Goal: Task Accomplishment & Management: Use online tool/utility

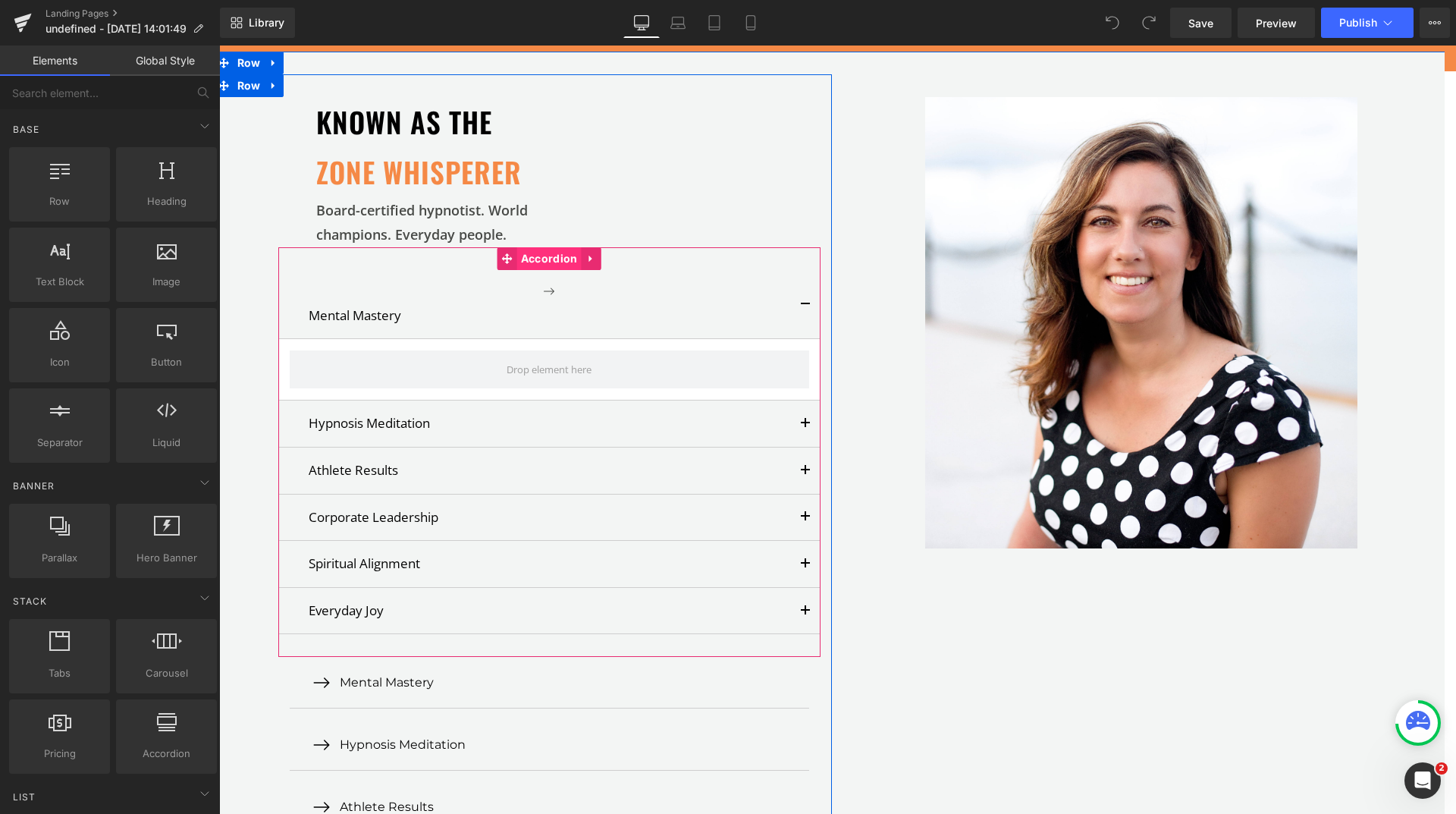
scroll to position [2730, 0]
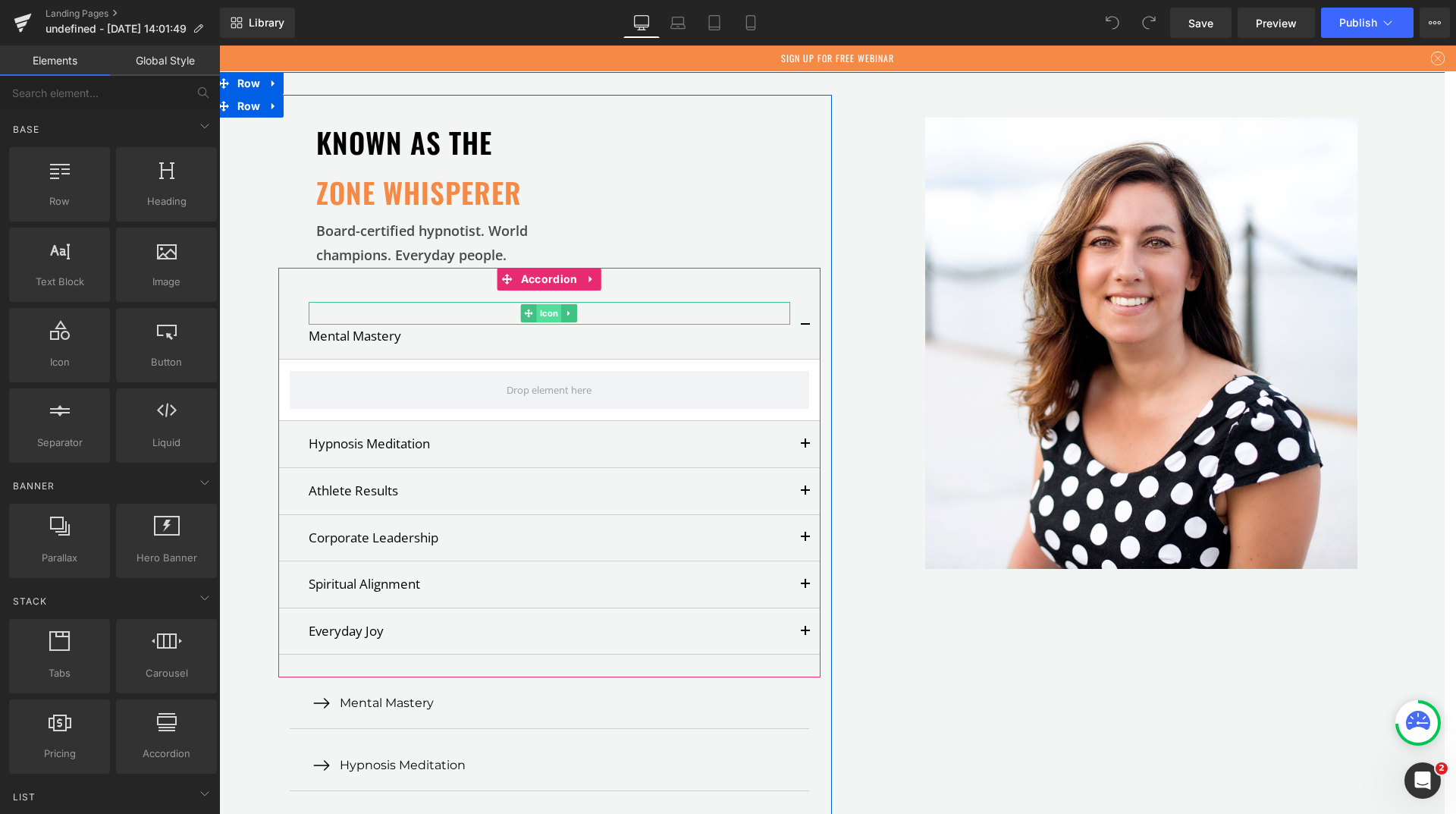
click at [540, 305] on span "Icon" at bounding box center [549, 313] width 25 height 19
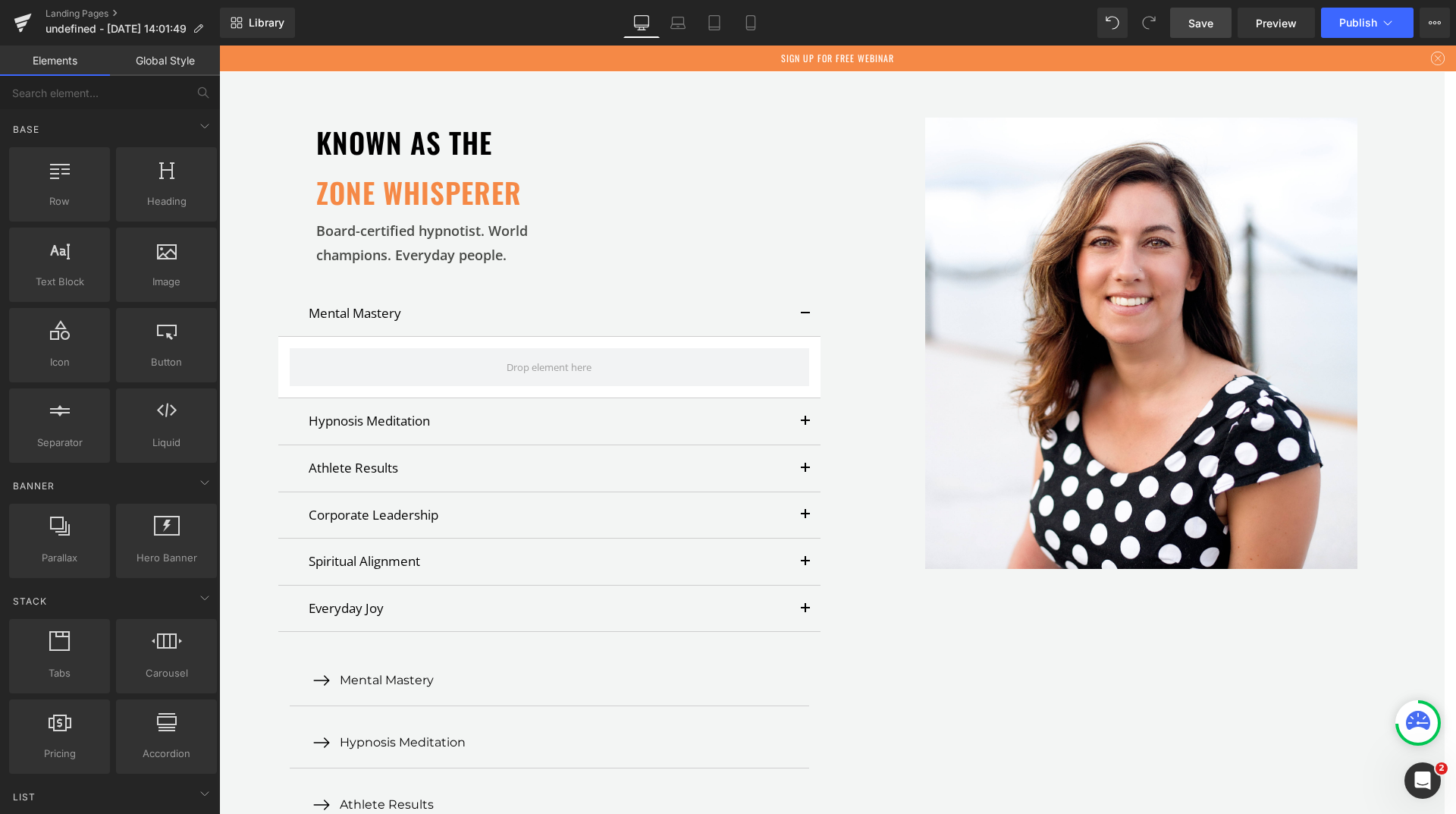
drag, startPoint x: 1215, startPoint y: 25, endPoint x: 117, endPoint y: 210, distance: 1113.5
click at [1215, 25] on link "Save" at bounding box center [1200, 22] width 61 height 30
